Goal: Register for event/course

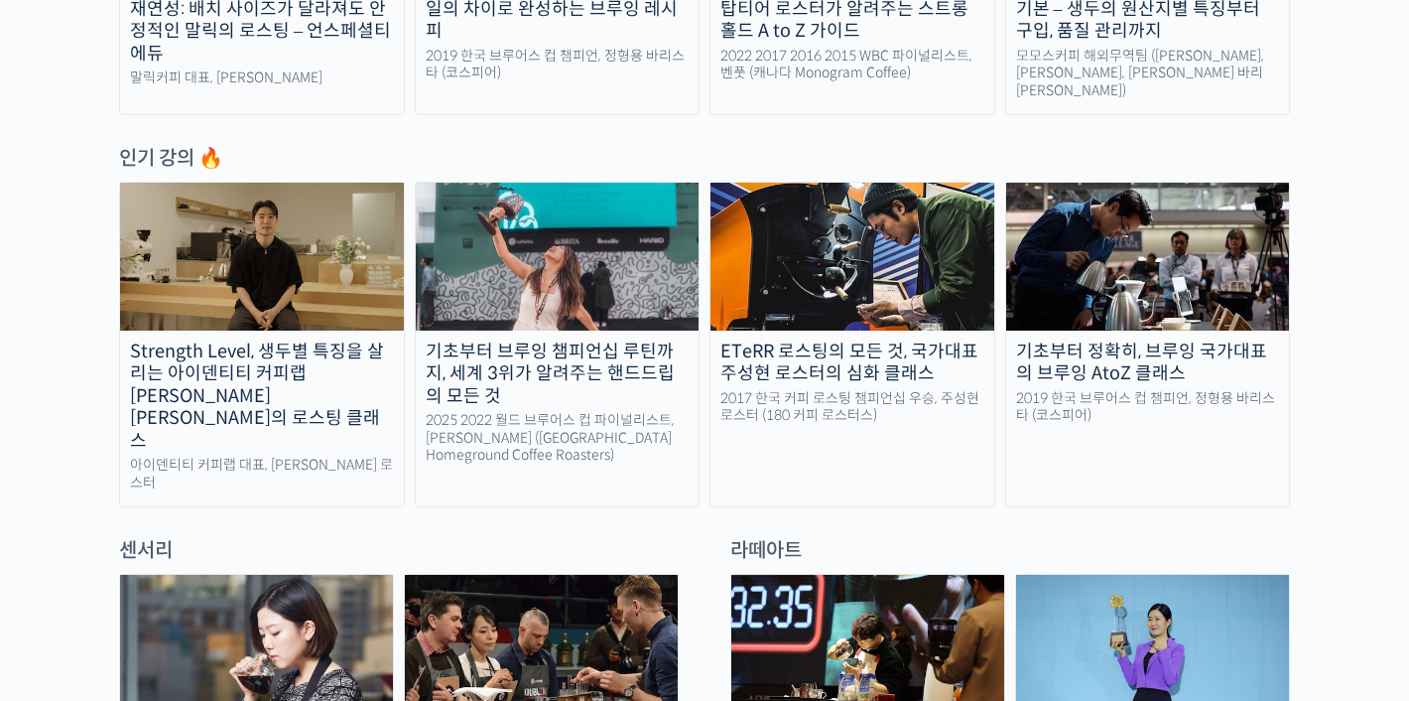
scroll to position [951, 0]
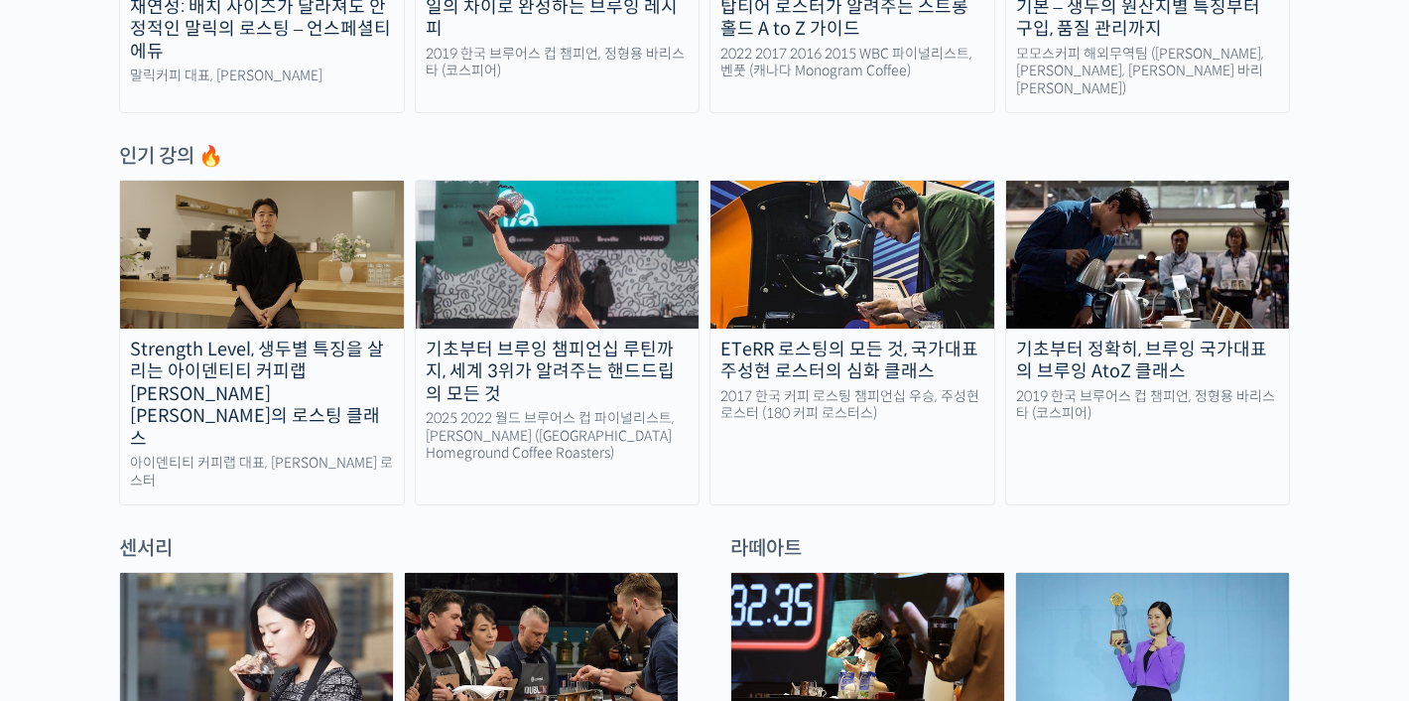
click at [577, 292] on img at bounding box center [558, 254] width 284 height 147
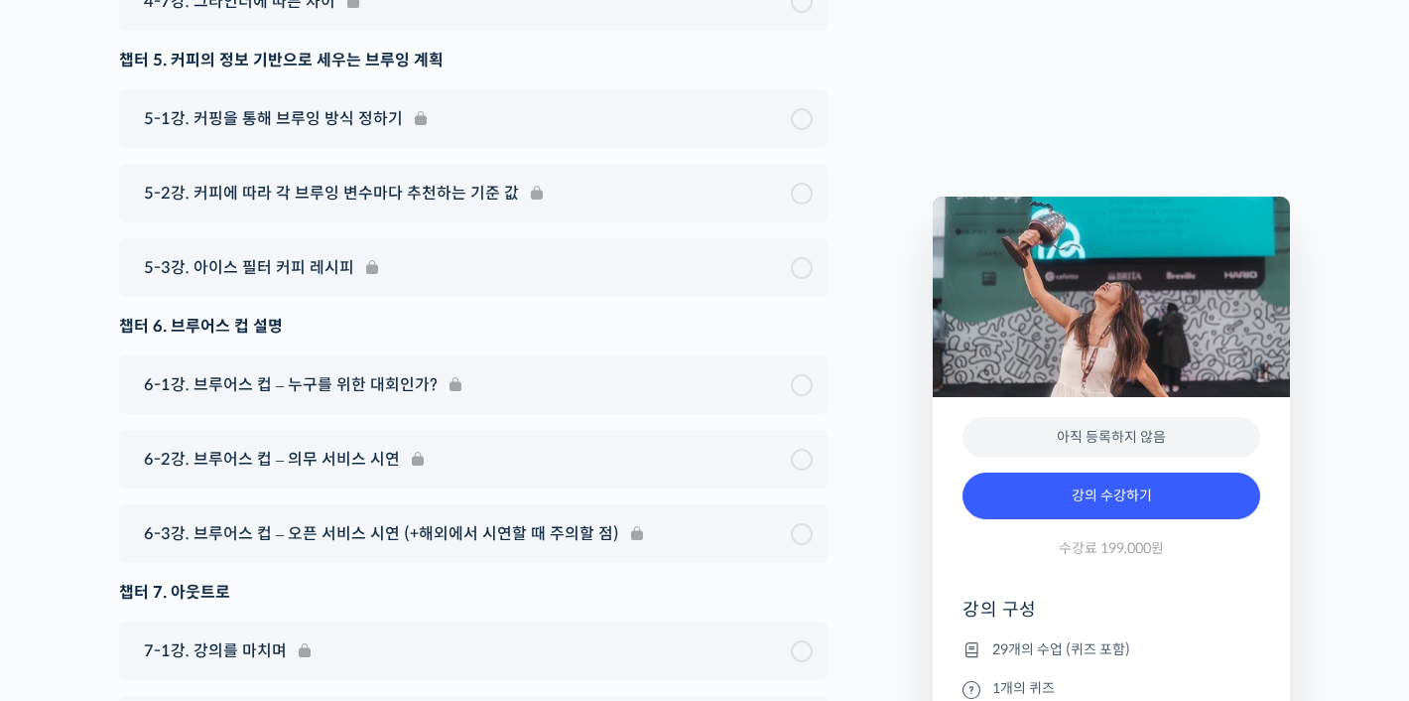
scroll to position [11909, 0]
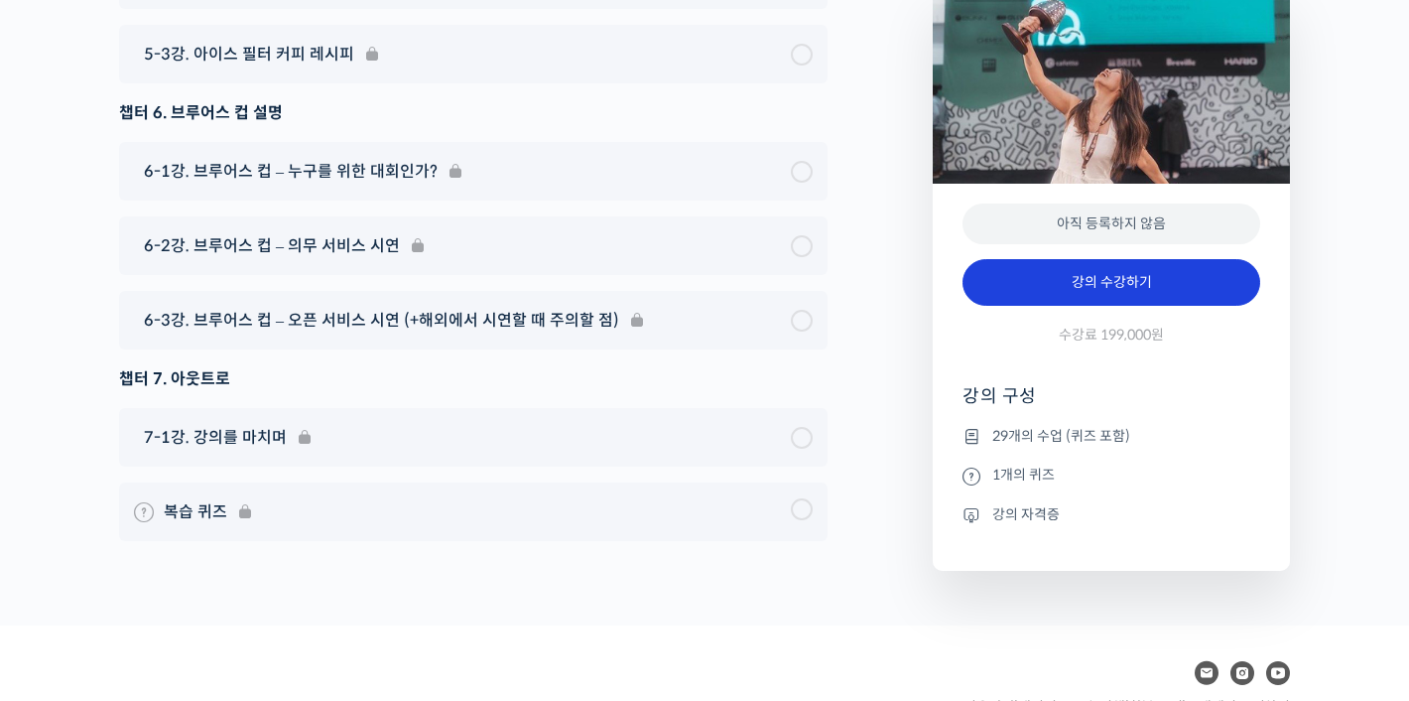
click at [1137, 259] on link "강의 수강하기" at bounding box center [1112, 283] width 298 height 48
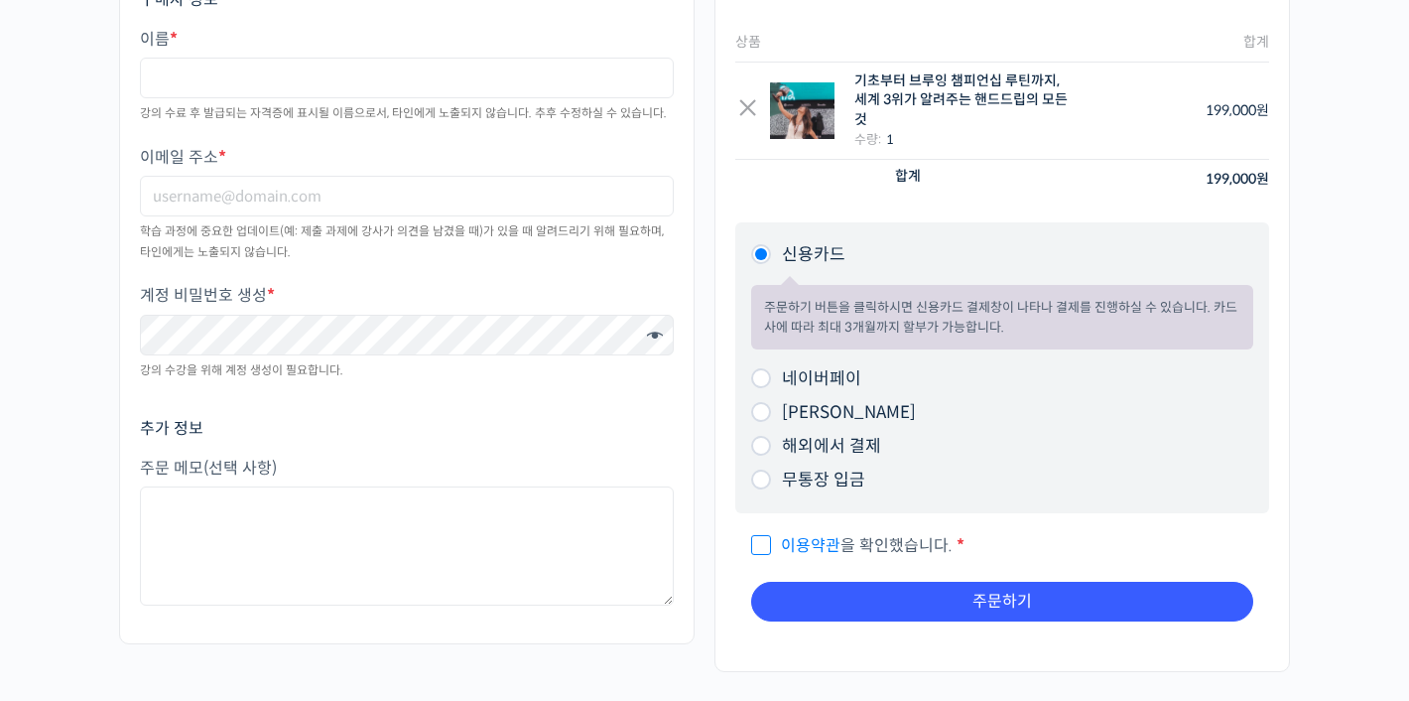
scroll to position [356, 0]
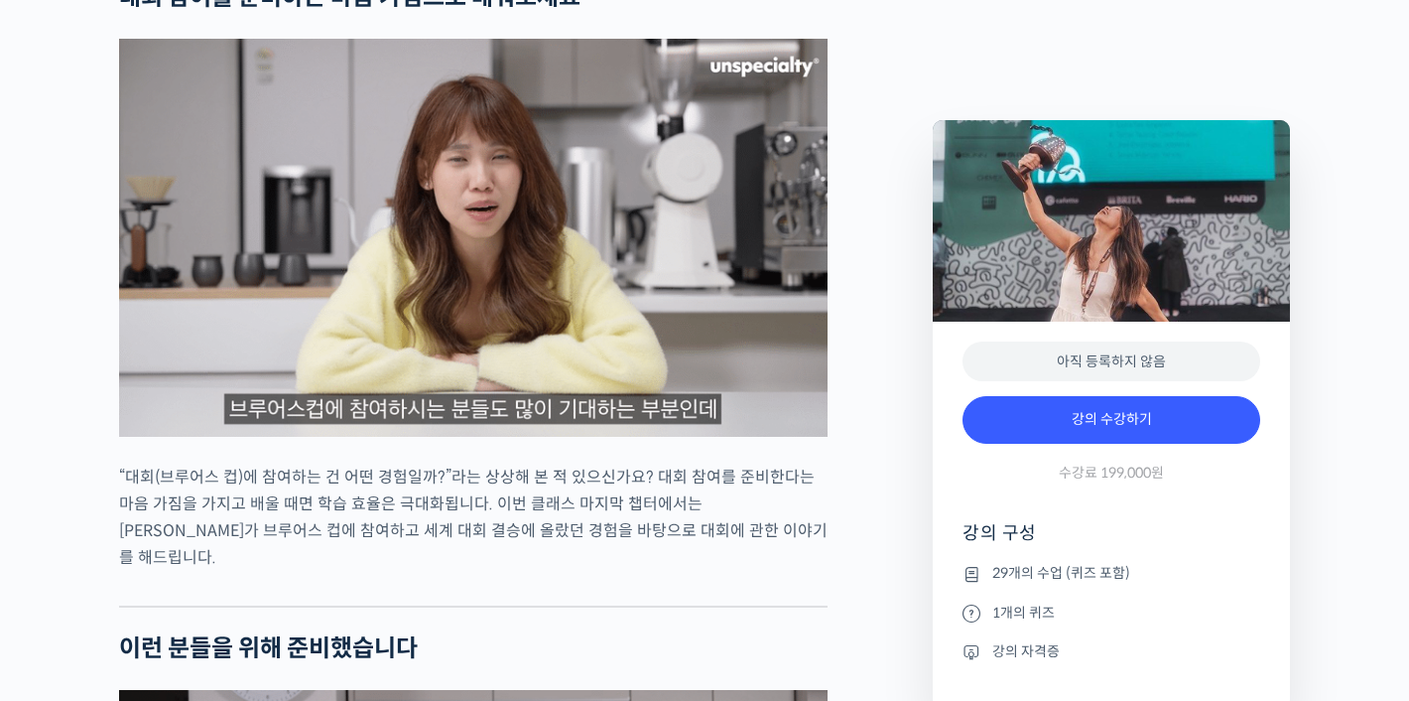
scroll to position [3937, 0]
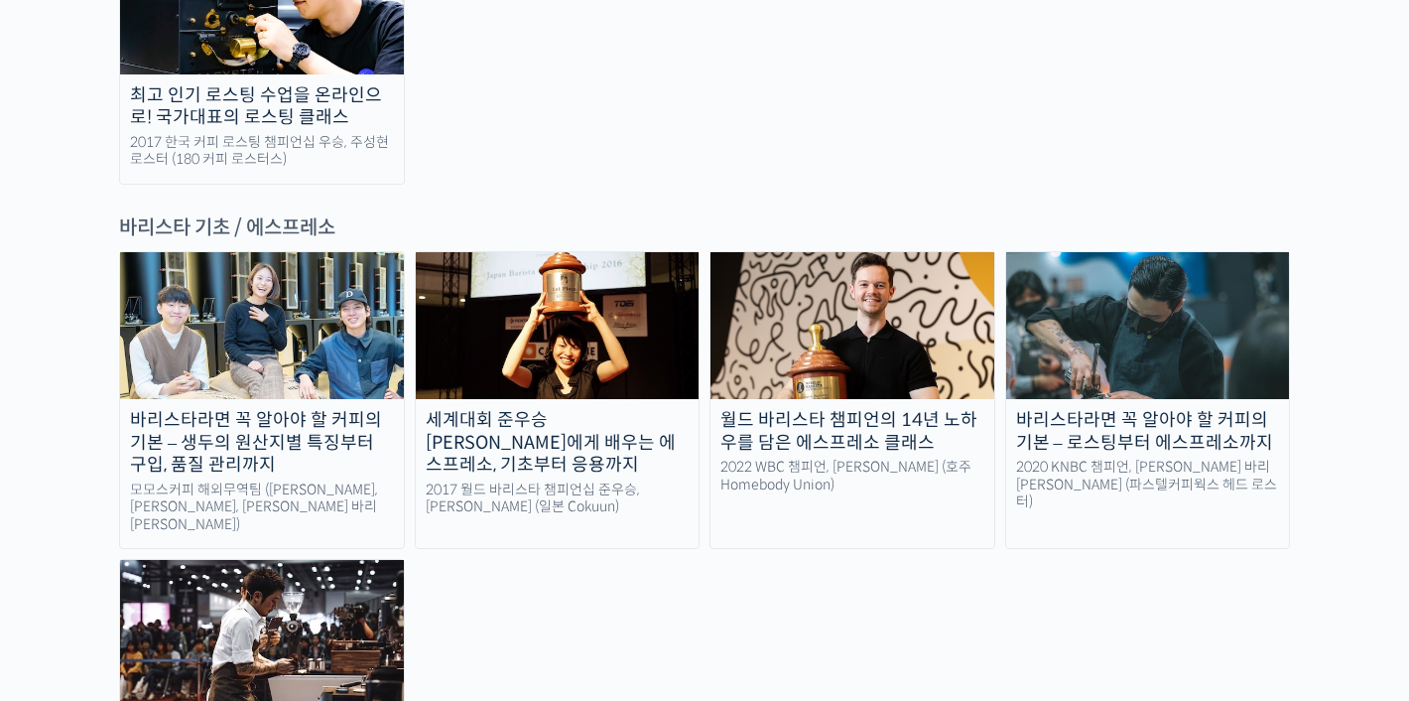
scroll to position [2588, 0]
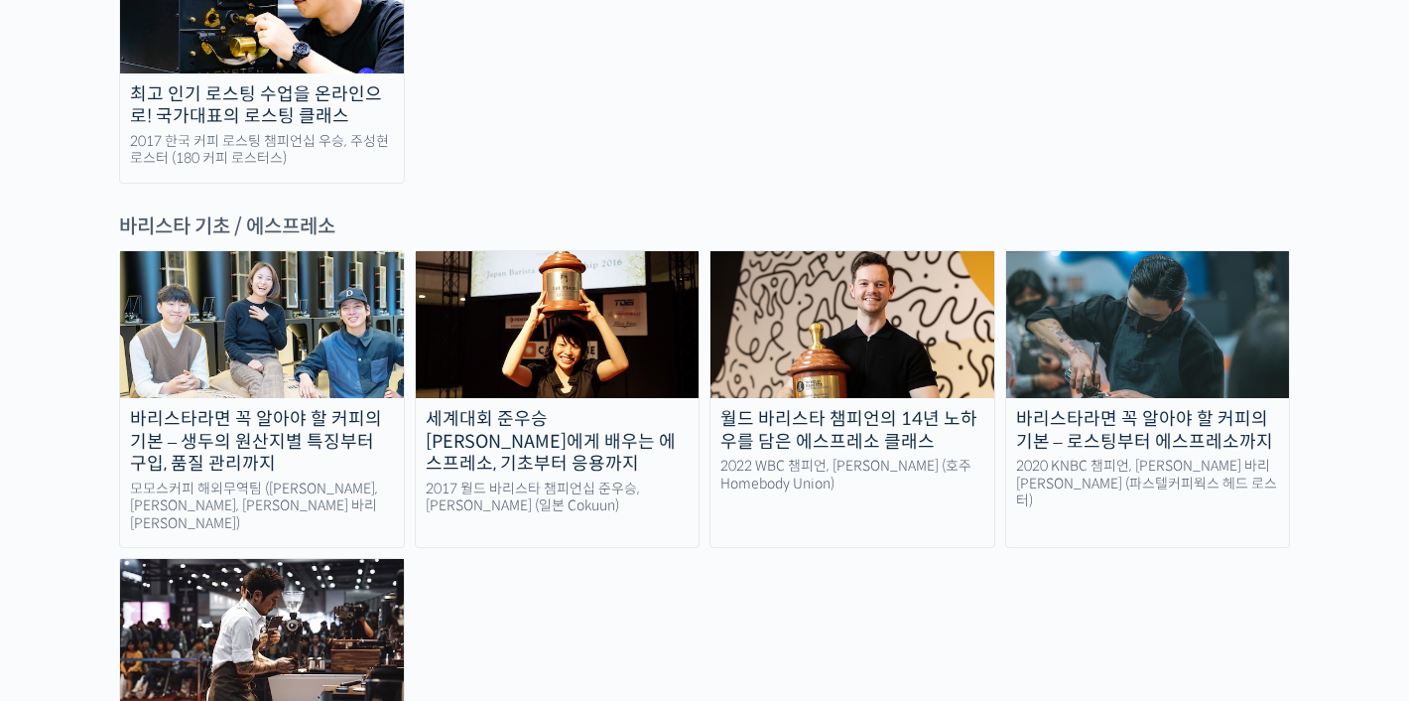
click at [523, 251] on img at bounding box center [558, 324] width 284 height 147
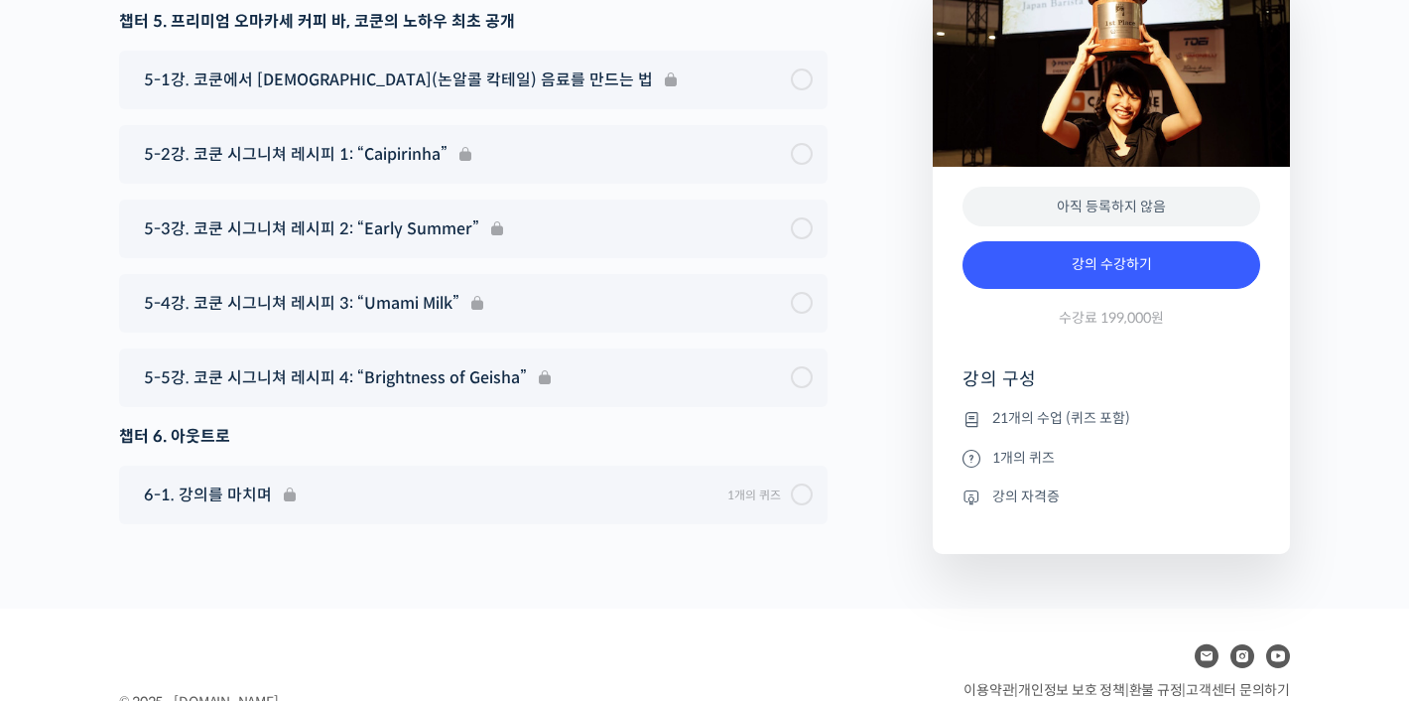
scroll to position [9585, 0]
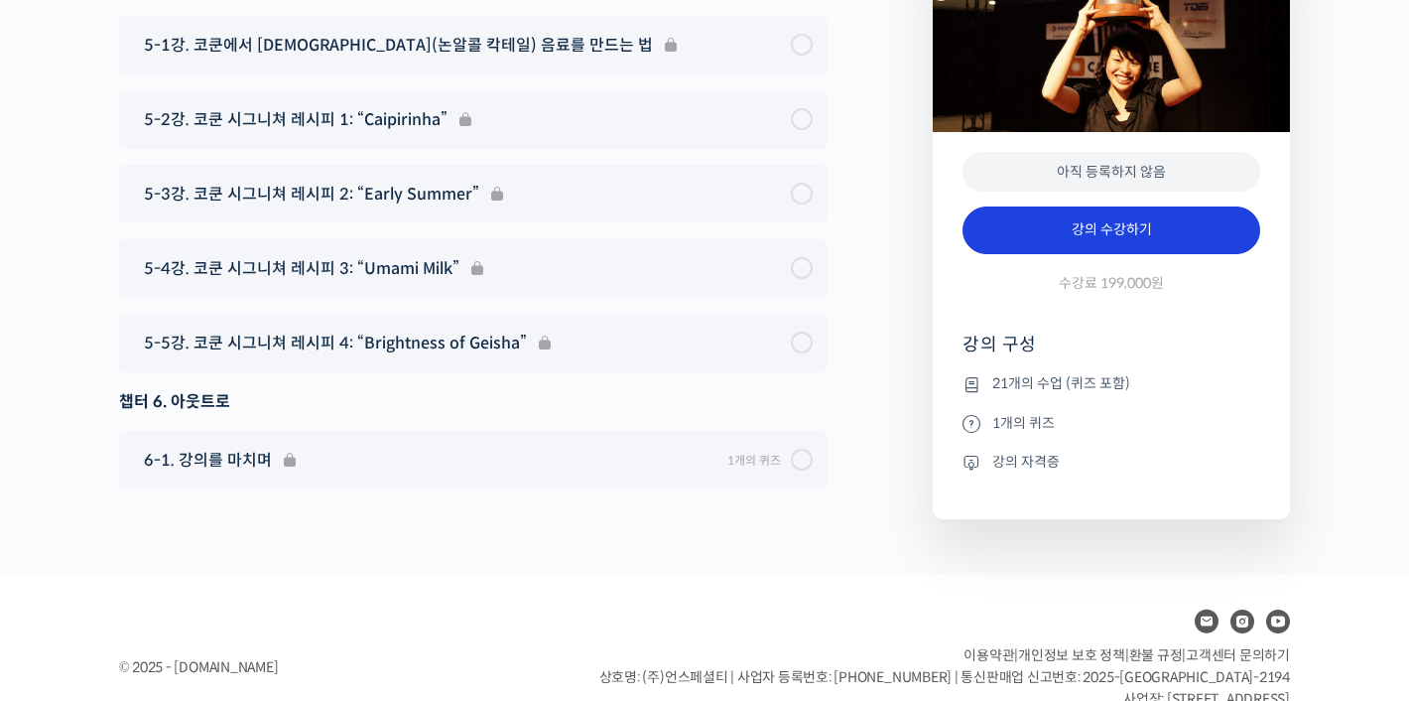
click at [1069, 206] on link "강의 수강하기" at bounding box center [1112, 230] width 298 height 48
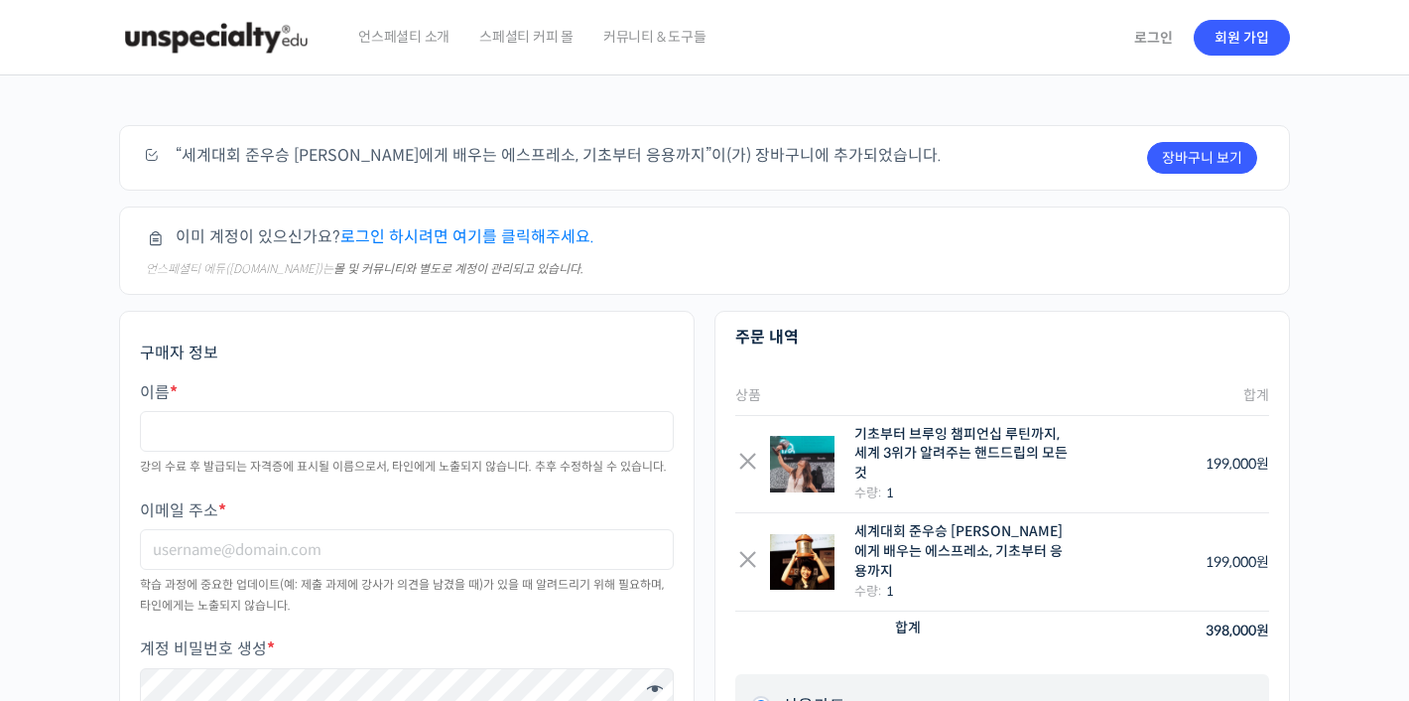
click at [533, 242] on link "로그인 하시려면 여기를 클릭해주세요." at bounding box center [467, 236] width 254 height 21
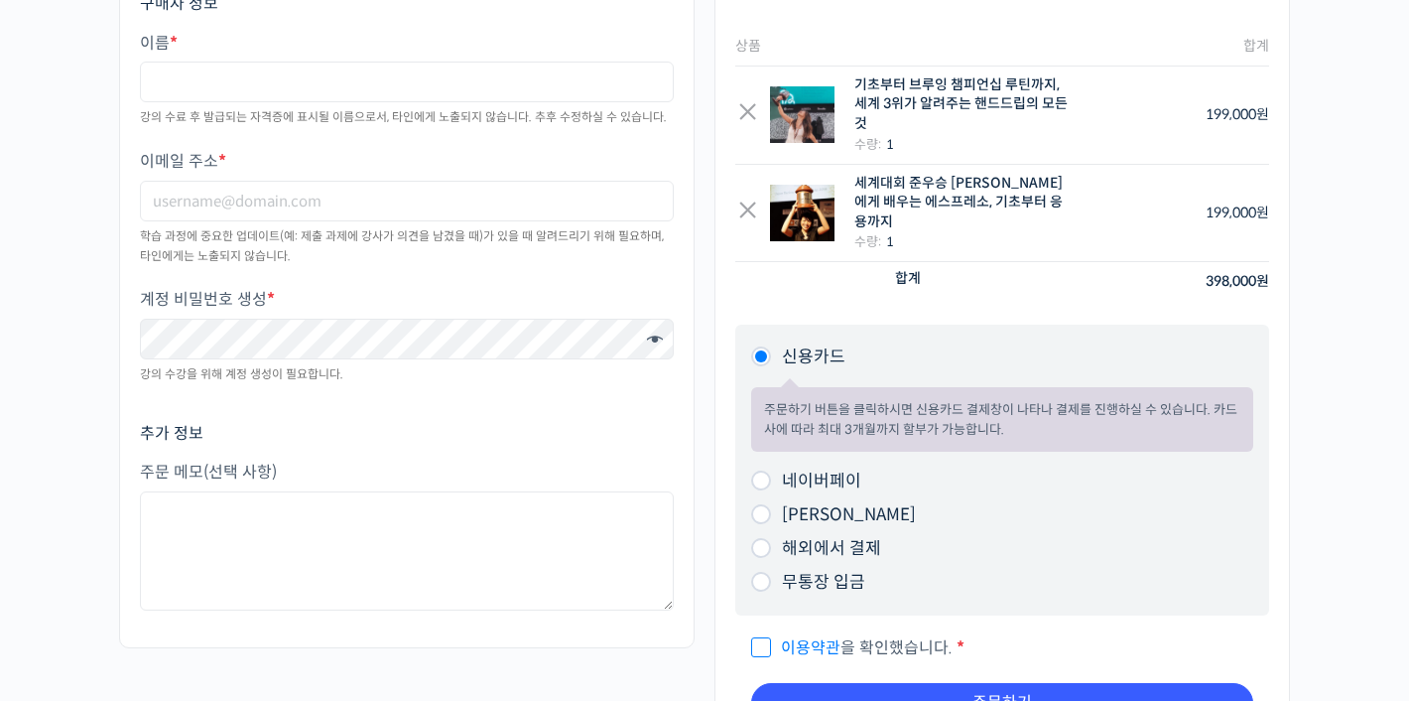
scroll to position [684, 0]
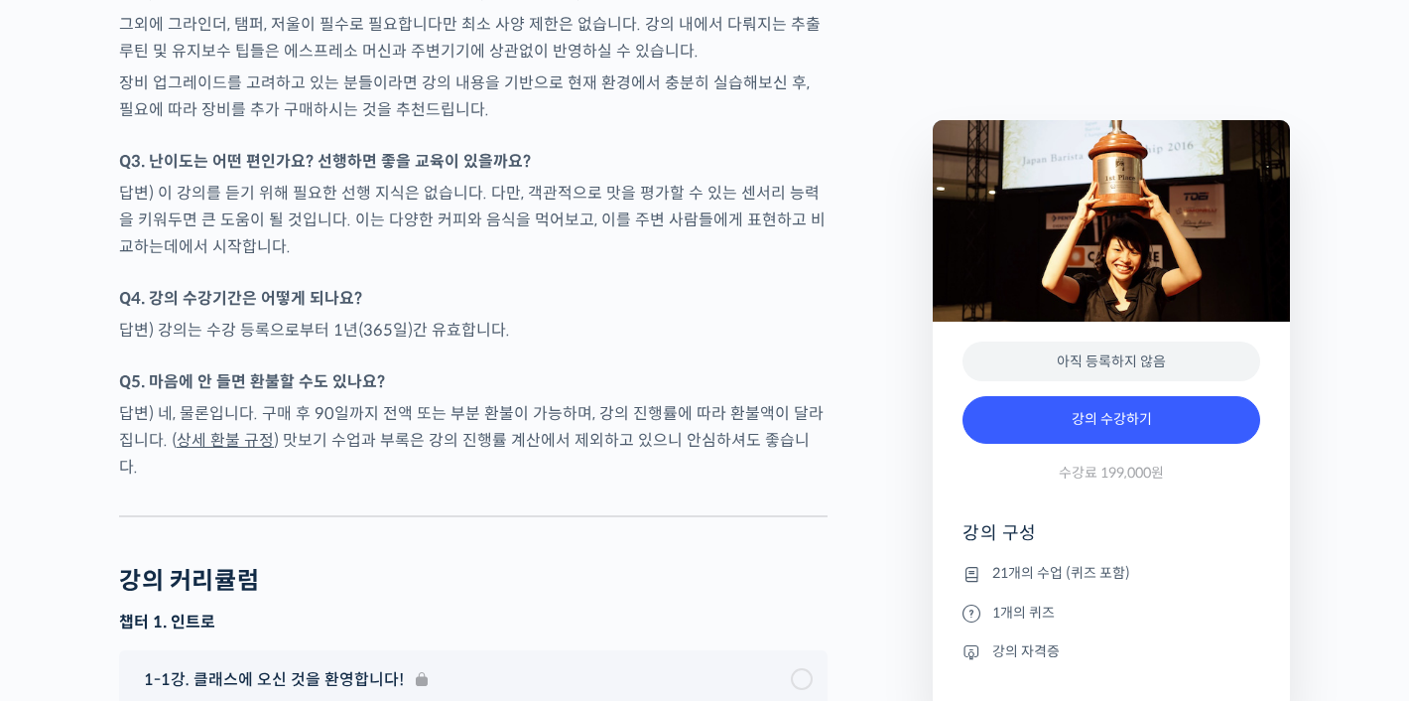
scroll to position [7652, 0]
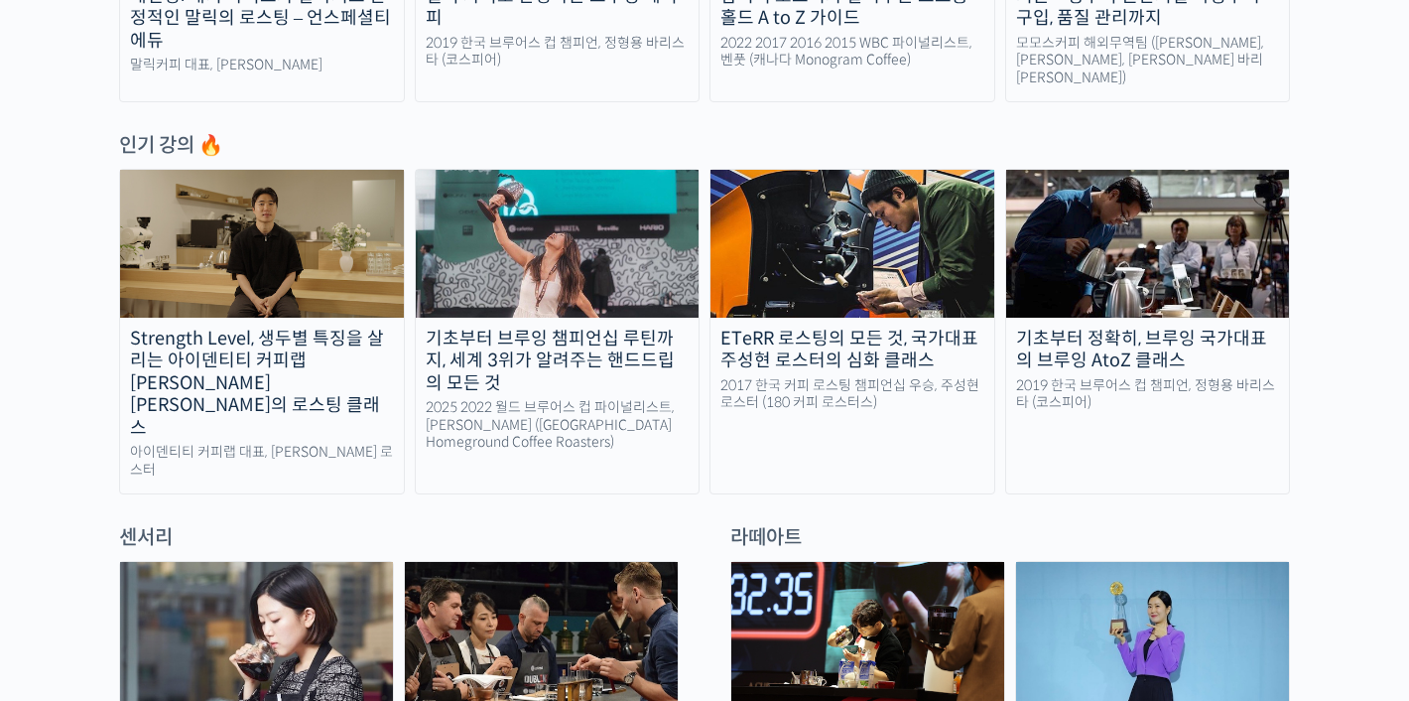
scroll to position [933, 0]
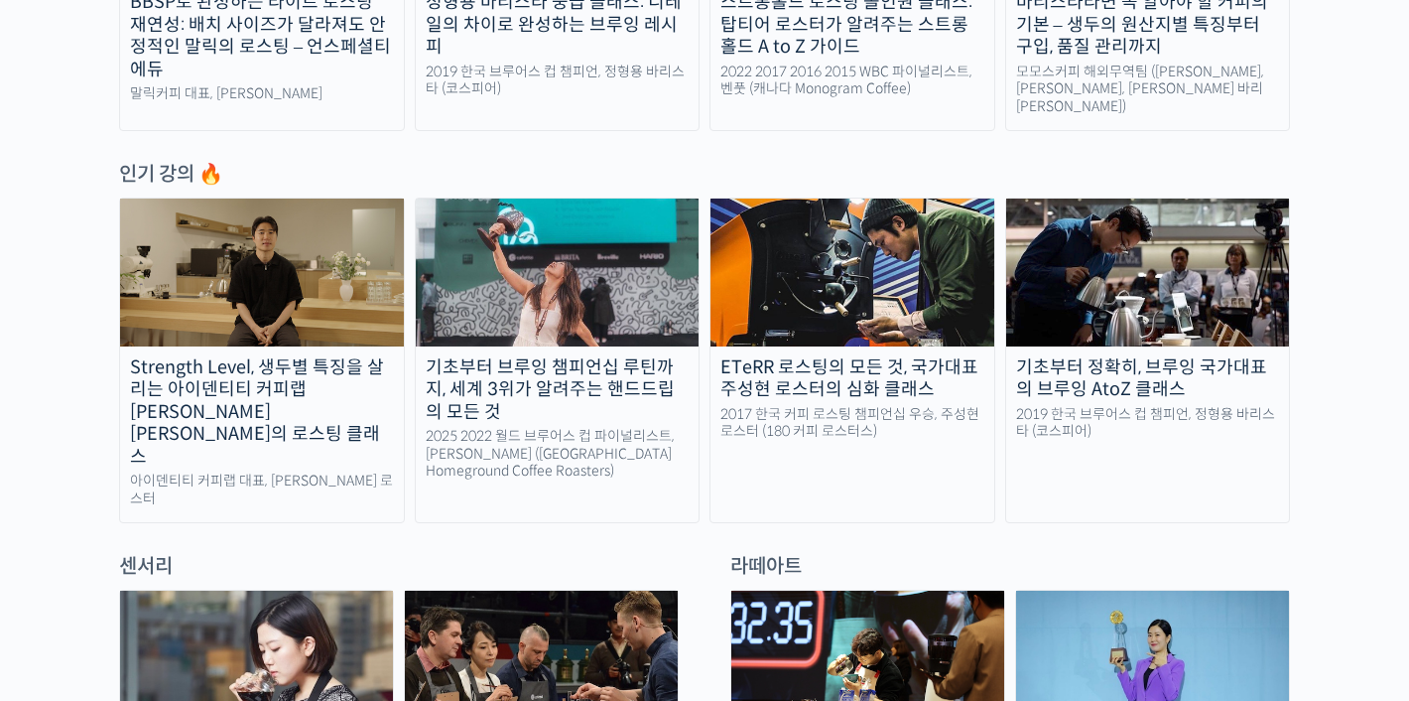
click at [1036, 307] on img at bounding box center [1148, 271] width 284 height 147
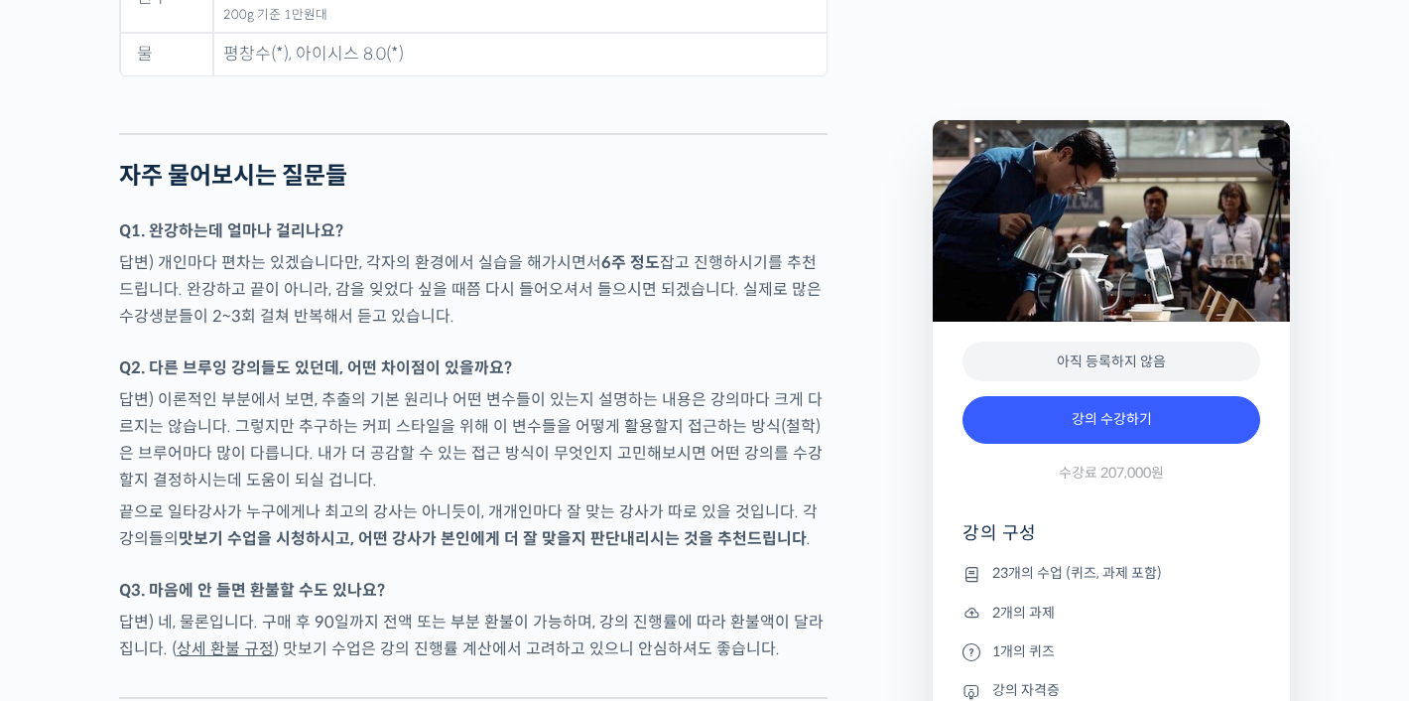
scroll to position [10068, 0]
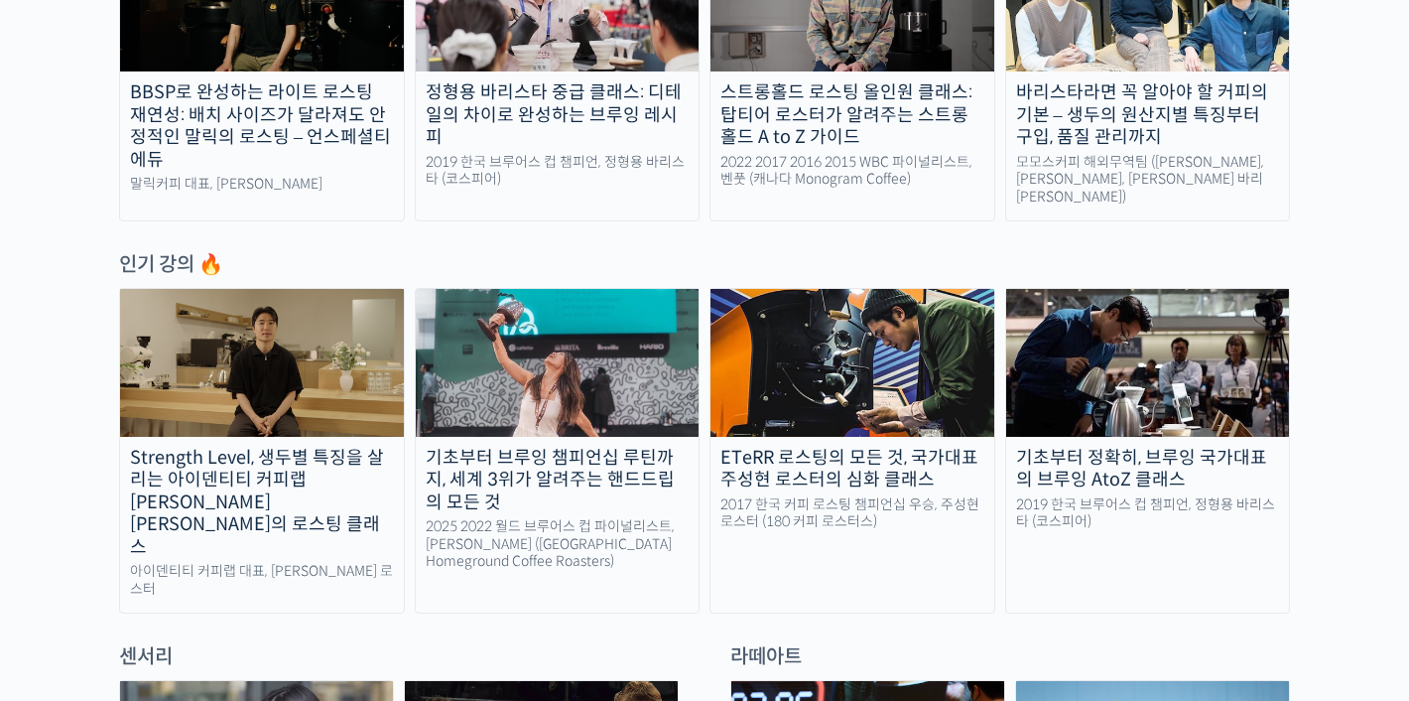
scroll to position [845, 0]
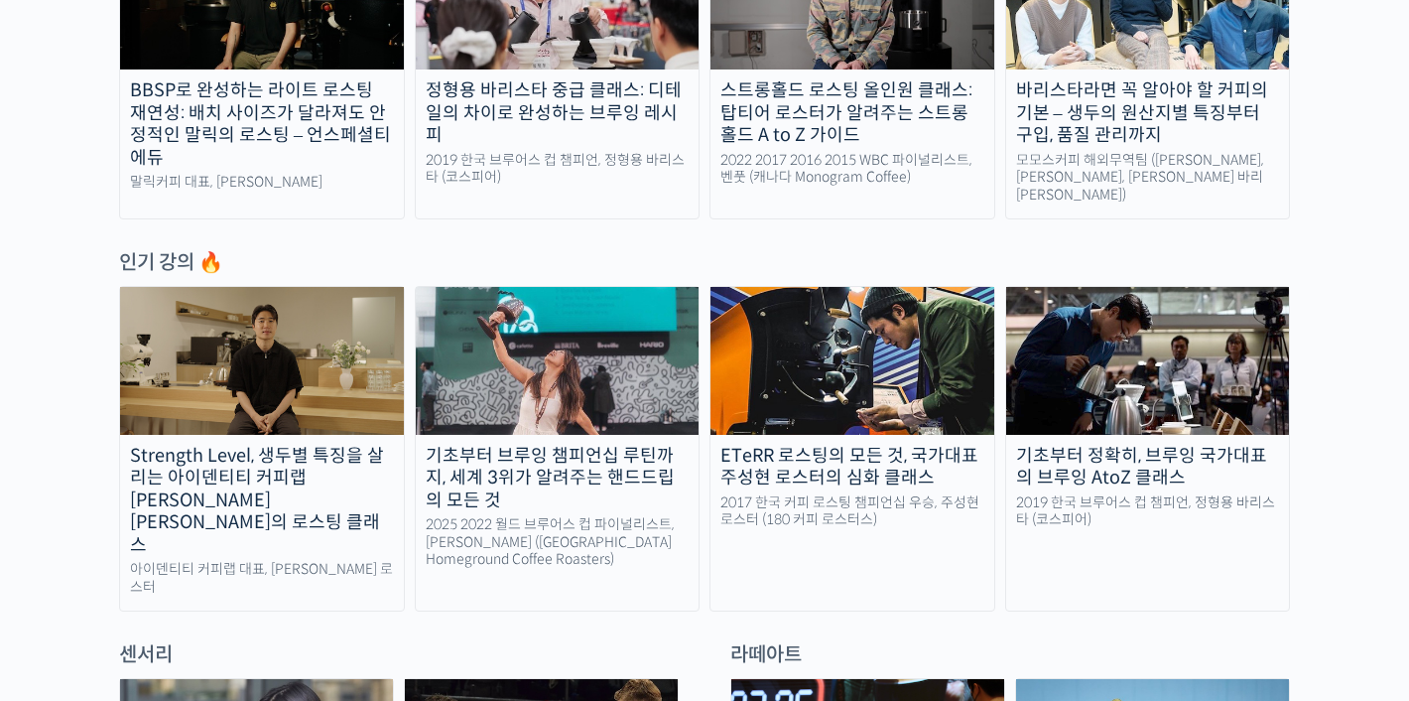
click at [445, 333] on img at bounding box center [558, 360] width 284 height 147
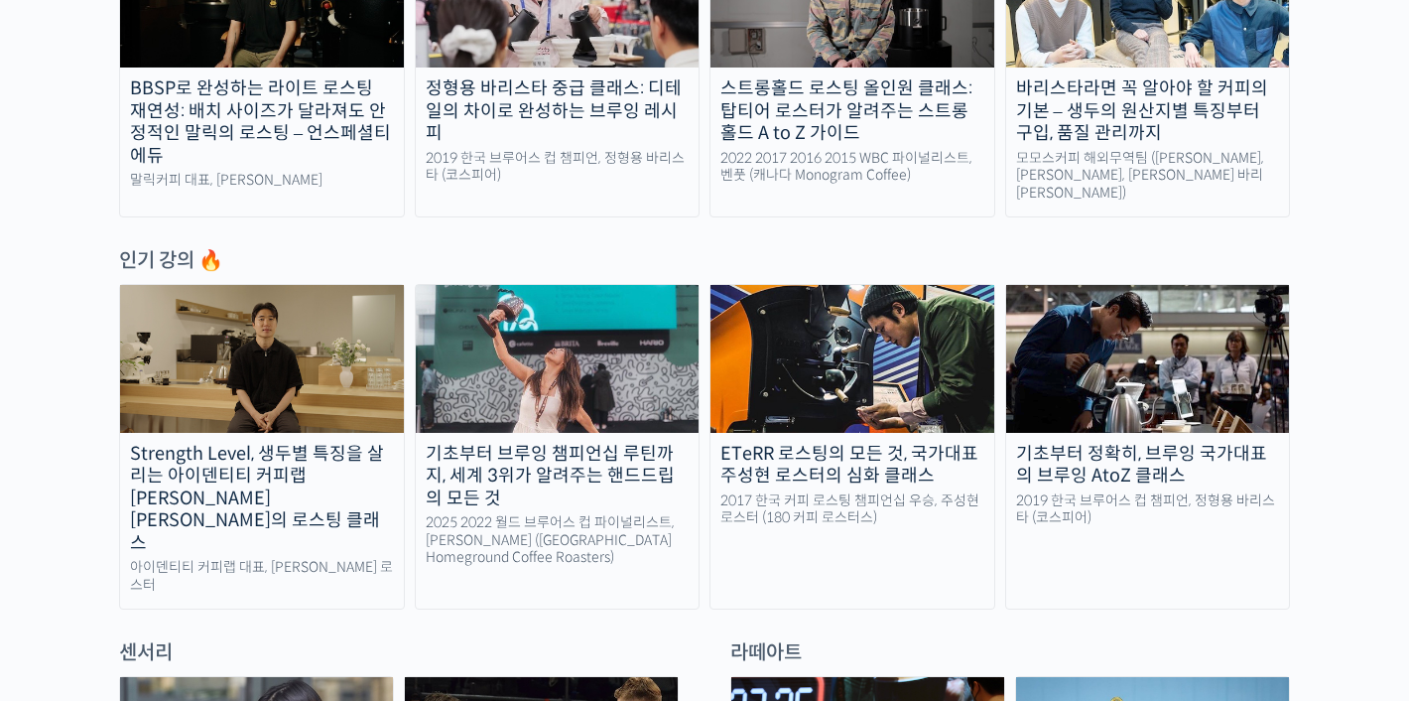
scroll to position [857, 0]
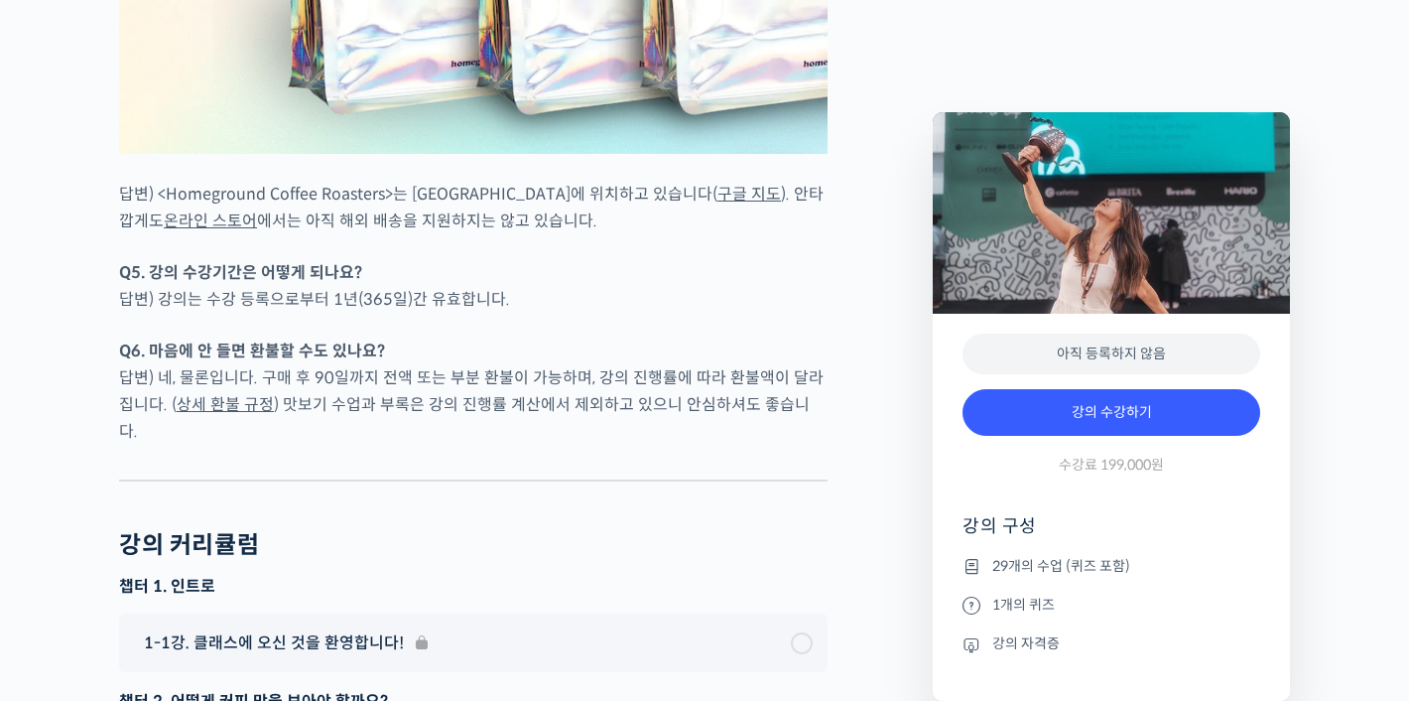
scroll to position [9366, 0]
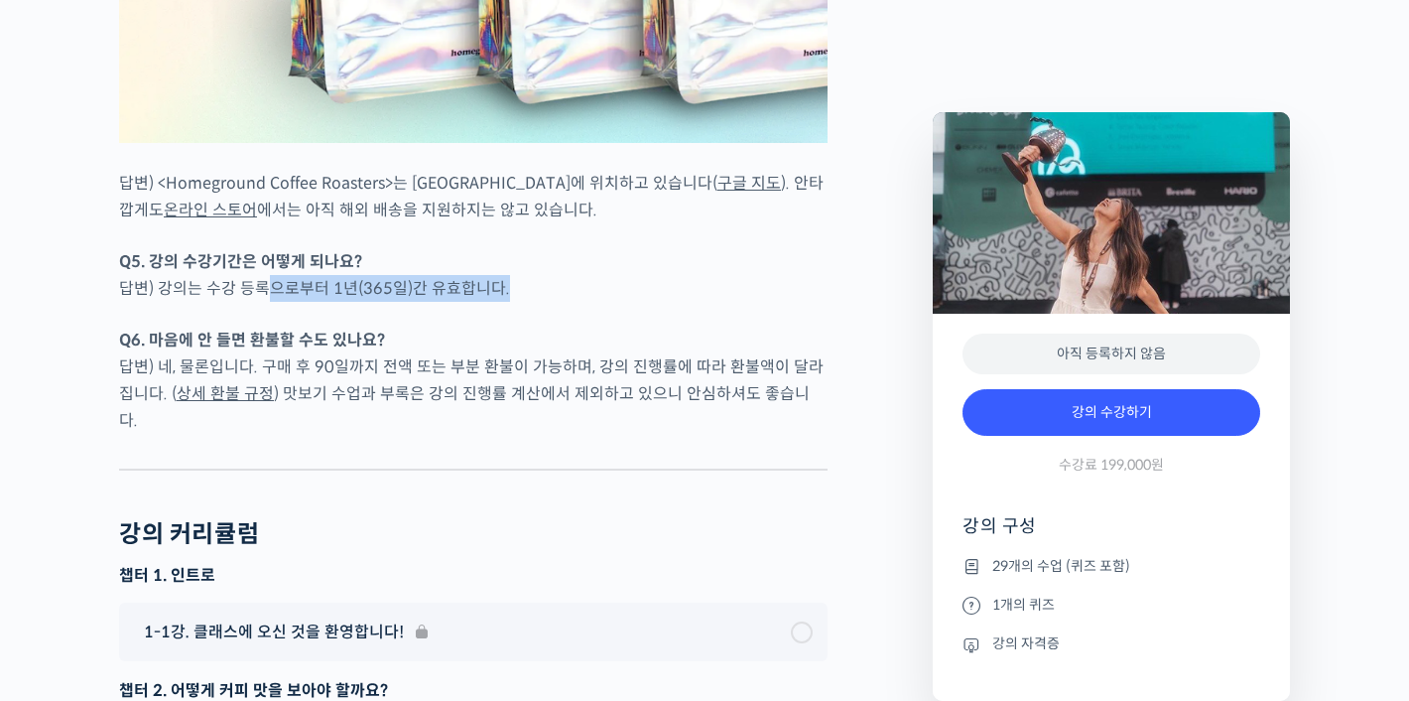
drag, startPoint x: 265, startPoint y: 199, endPoint x: 440, endPoint y: 228, distance: 177.0
click at [347, 248] on p "Q5. 강의 수강기간은 어떻게 되나요? 답변) 강의는 수강 등록으로부터 1년(365일)간 유효합니다." at bounding box center [473, 275] width 709 height 54
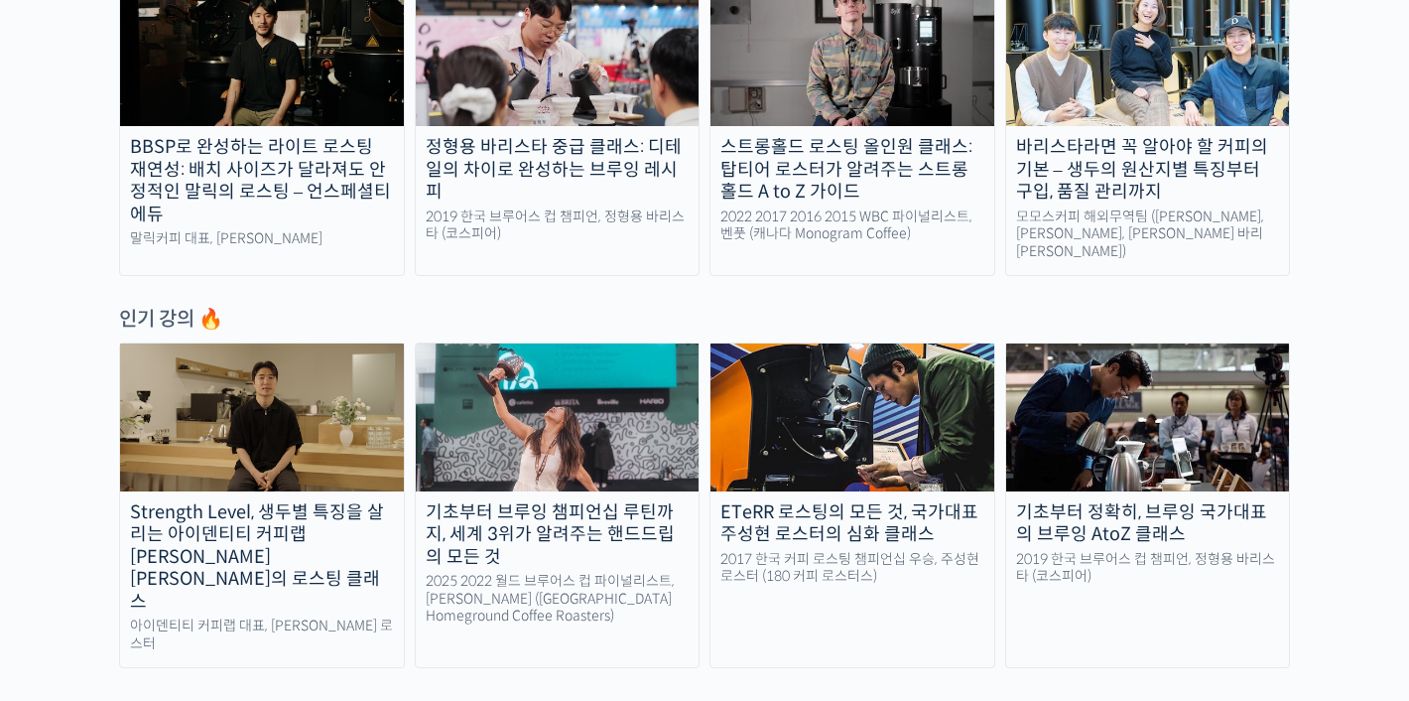
scroll to position [782, 0]
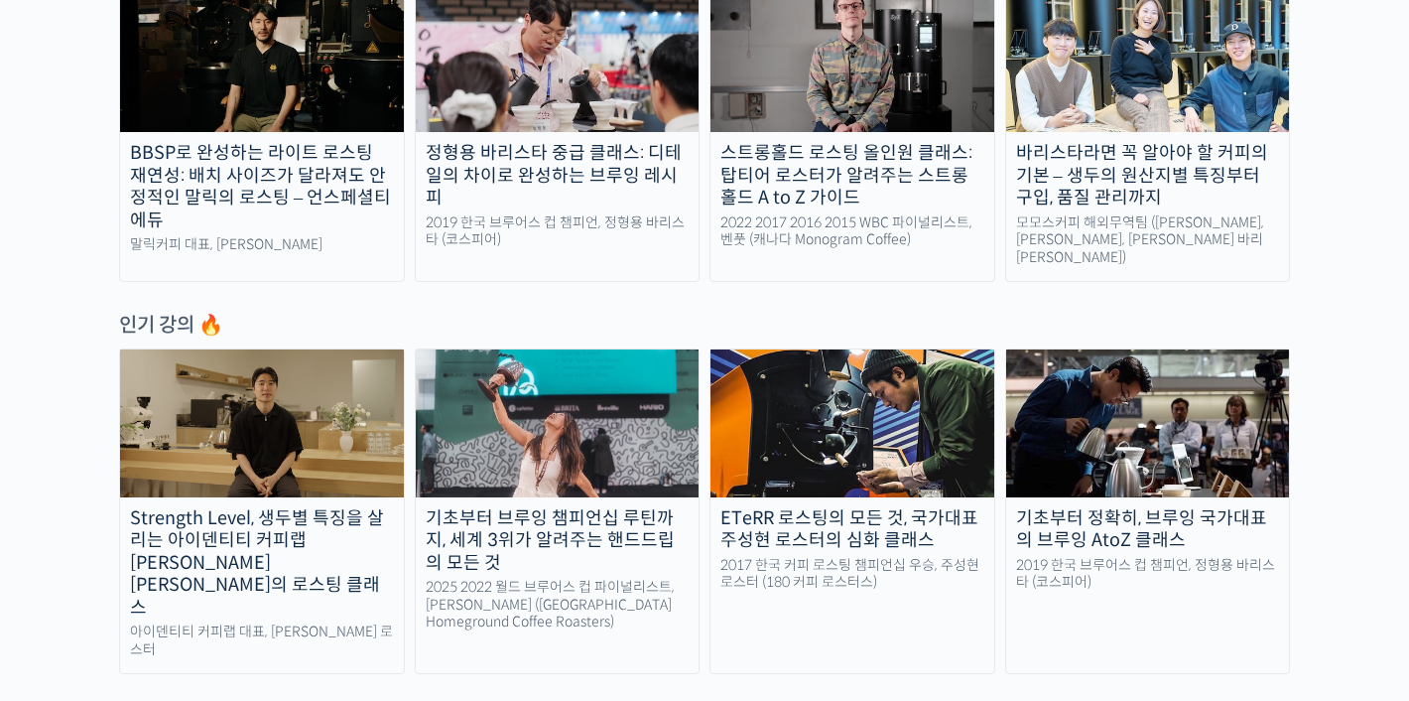
click at [287, 477] on img at bounding box center [262, 422] width 284 height 147
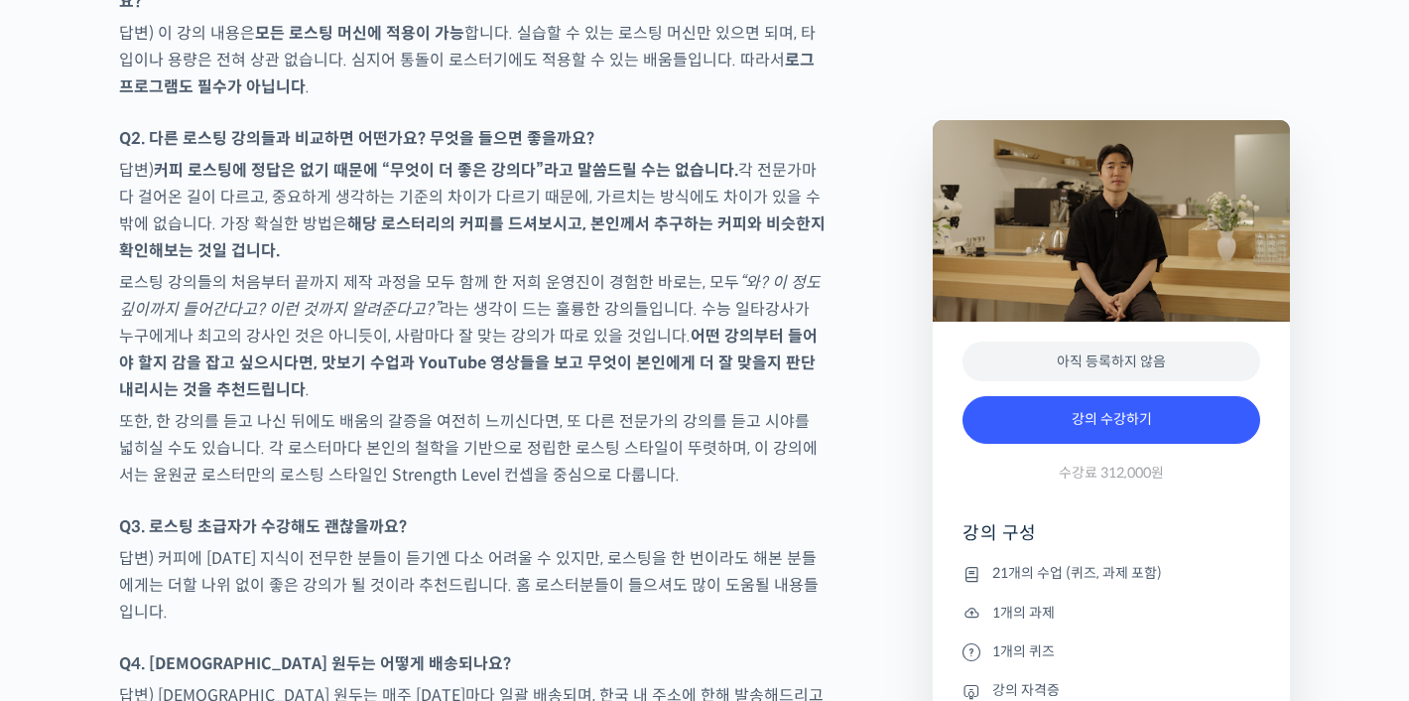
scroll to position [9400, 0]
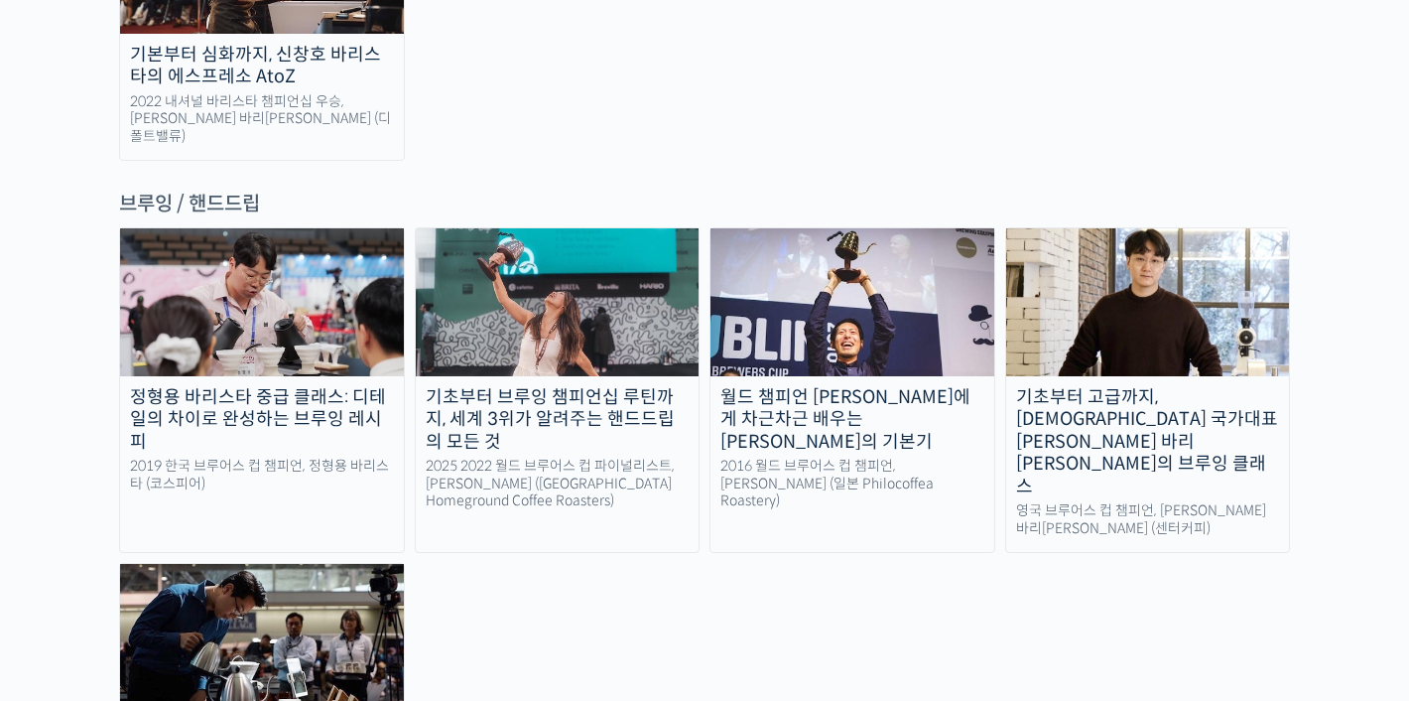
scroll to position [3257, 0]
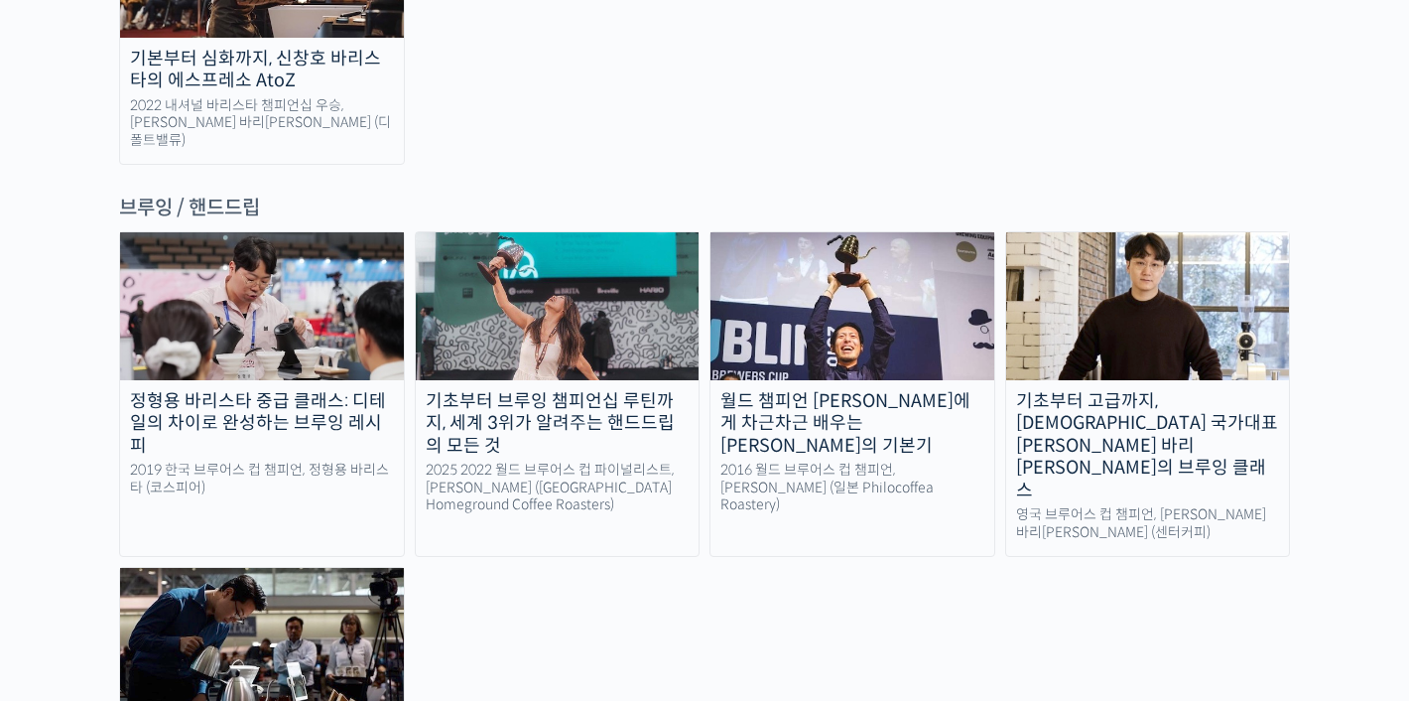
click at [821, 232] on img at bounding box center [853, 305] width 284 height 147
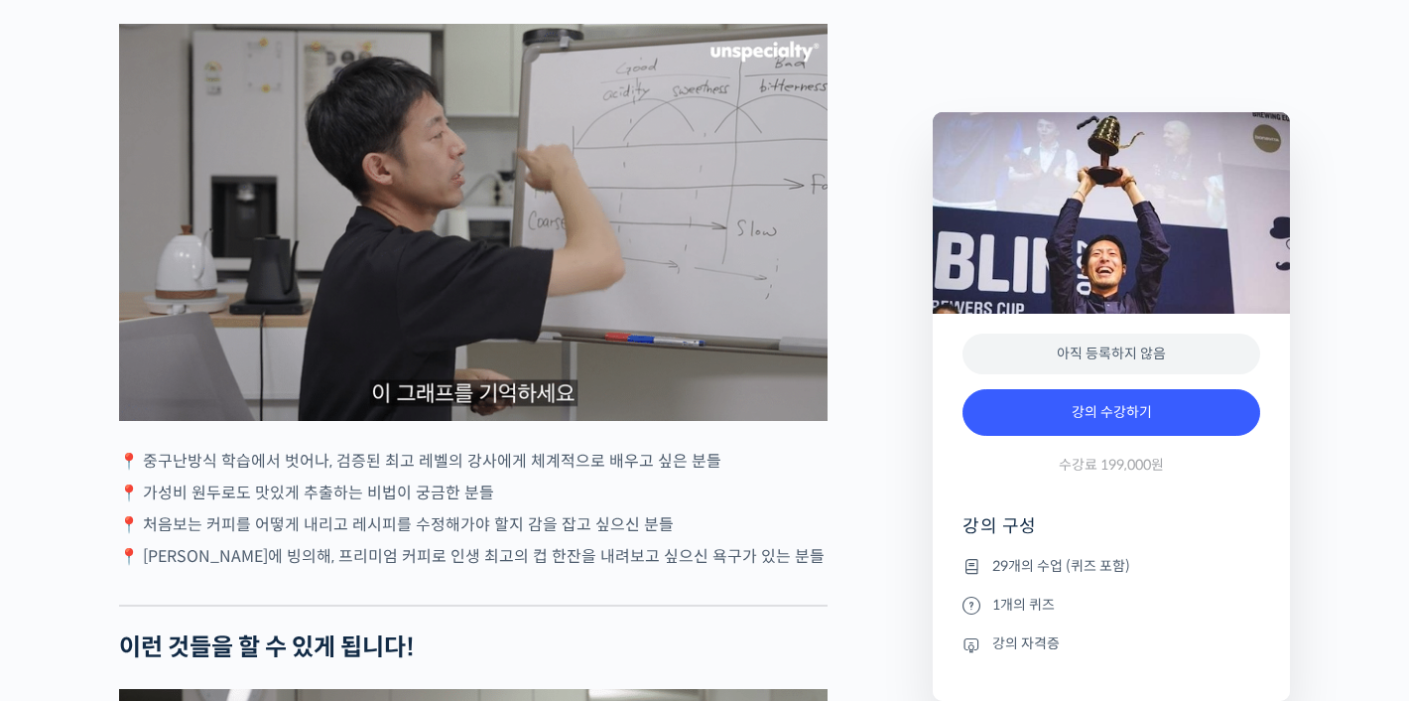
scroll to position [3967, 0]
